Goal: Task Accomplishment & Management: Manage account settings

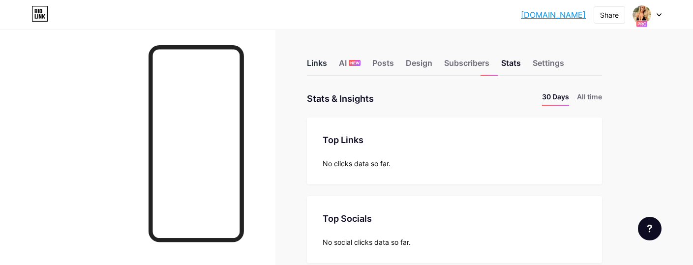
click at [306, 61] on div "Links" at bounding box center [317, 66] width 20 height 18
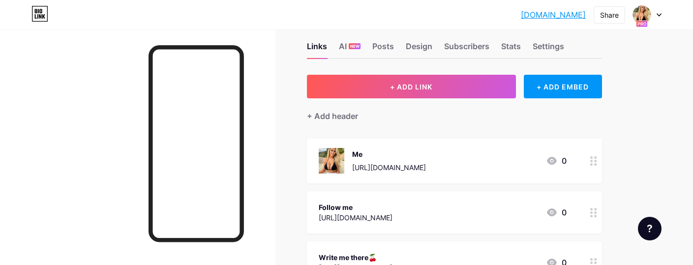
scroll to position [15, 0]
